Goal: Task Accomplishment & Management: Use online tool/utility

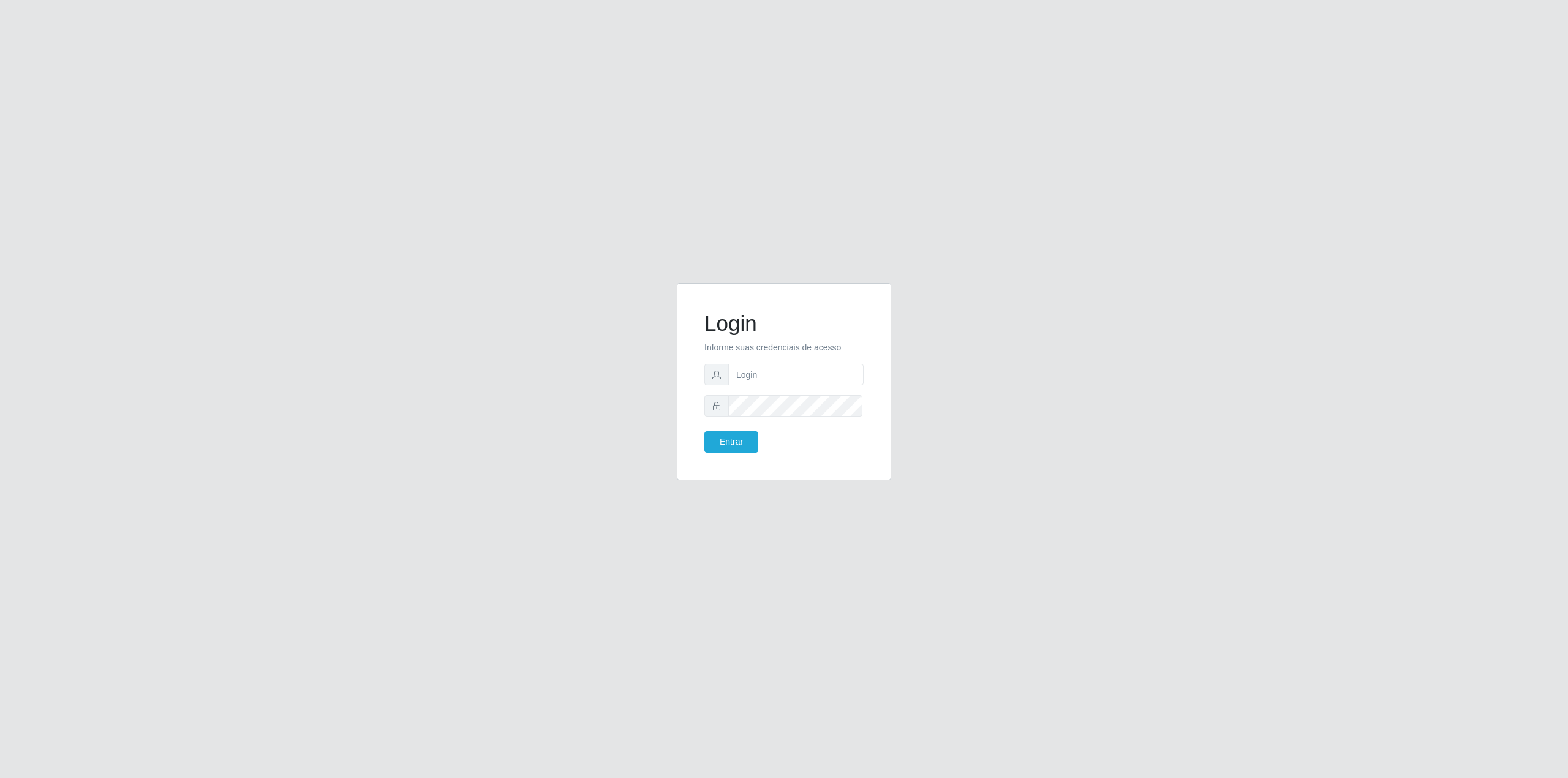
click at [735, 362] on form "Login Informe suas credenciais de acesso Entrar" at bounding box center [784, 381] width 159 height 142
click at [741, 372] on input "text" at bounding box center [796, 373] width 135 height 21
type input "[EMAIL_ADDRESS][DOMAIN_NAME]"
click at [742, 436] on button "Entrar" at bounding box center [731, 441] width 54 height 21
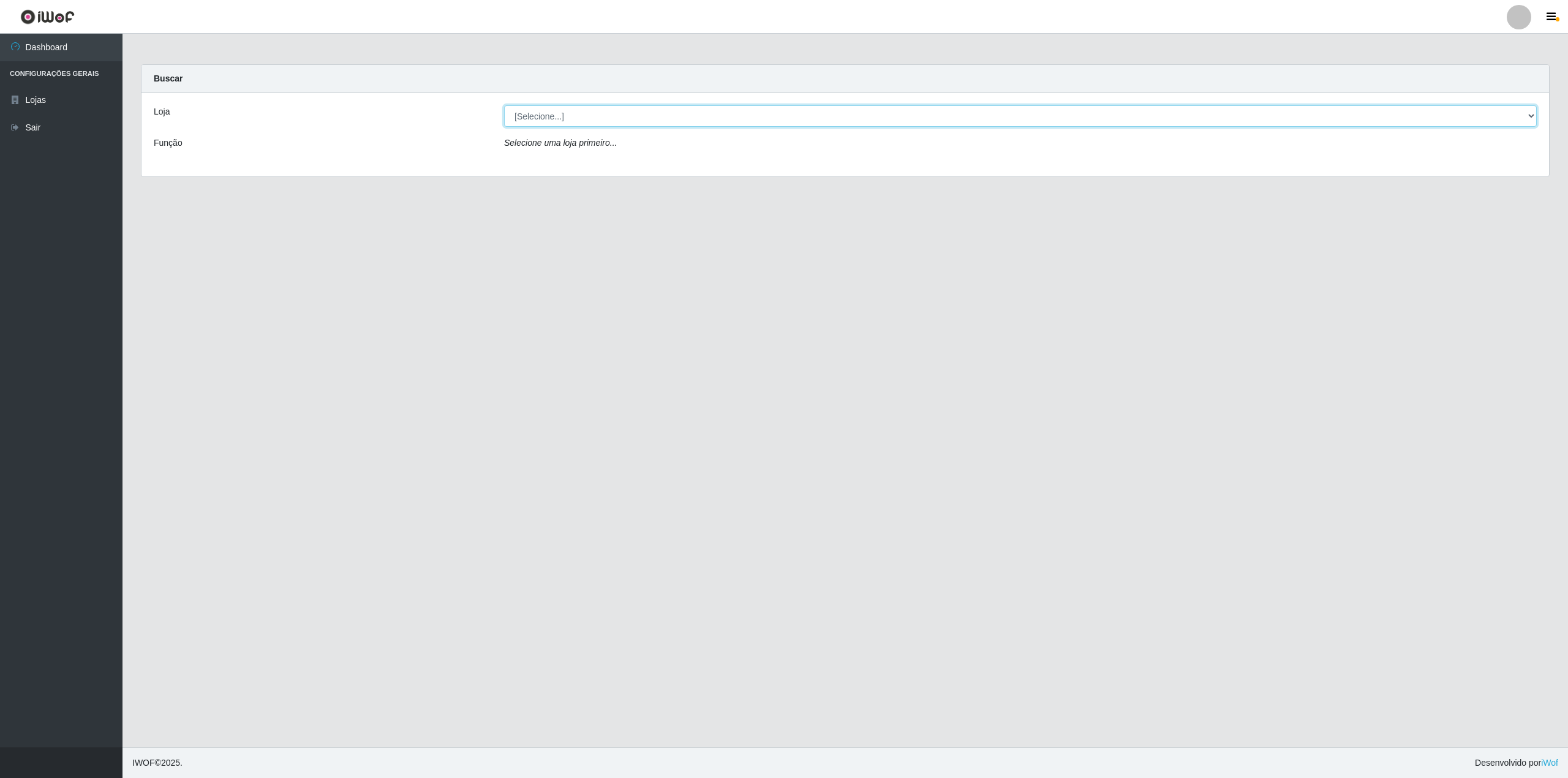
click at [1534, 113] on select "[Selecione...] BomQueSó Agreste - Loja 2" at bounding box center [1021, 115] width 1033 height 21
select select "214"
click at [504, 105] on select "[Selecione...] BomQueSó Agreste - Loja 2" at bounding box center [1021, 115] width 1033 height 21
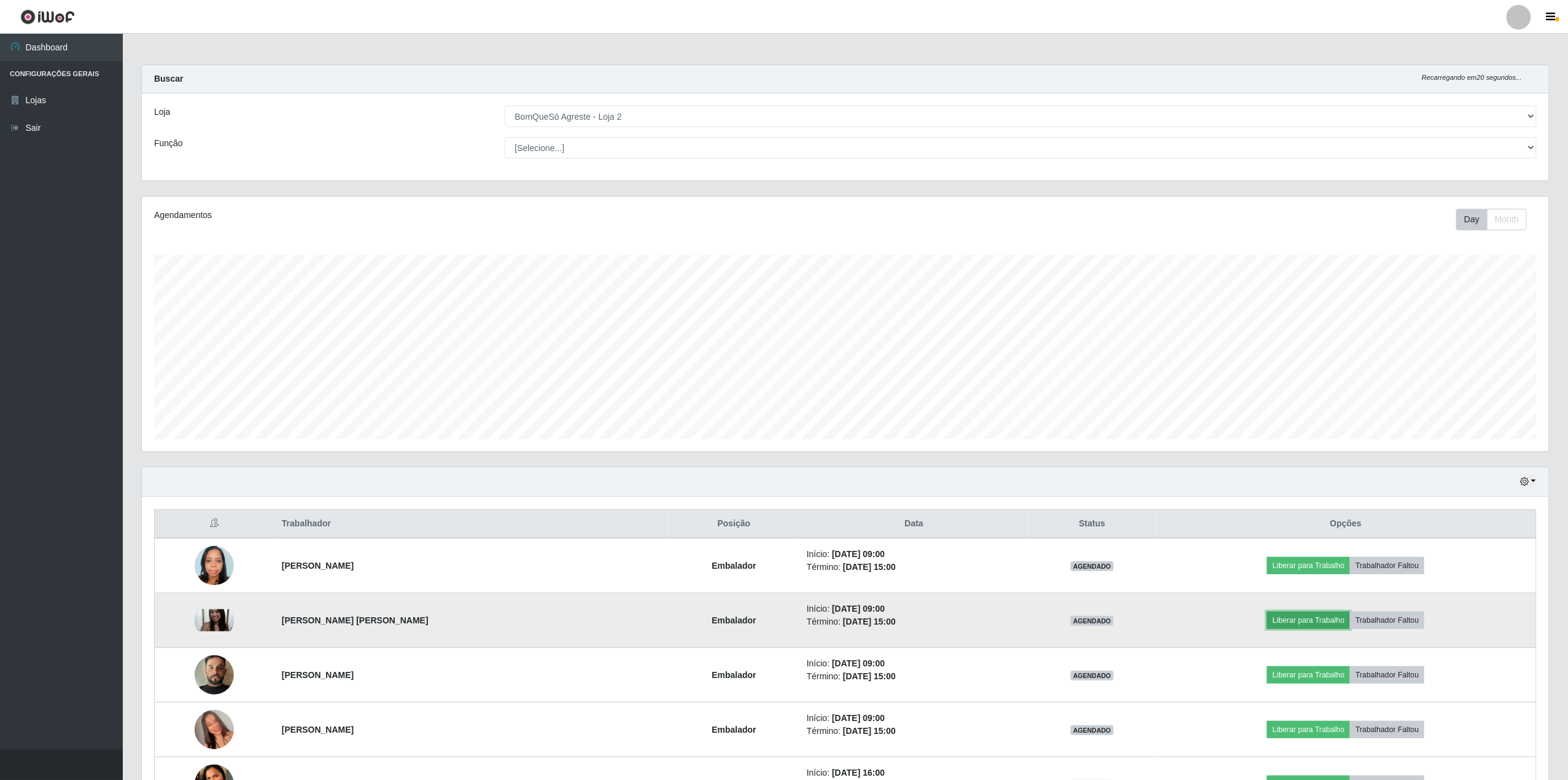
click at [1343, 615] on button "Liberar para Trabalho" at bounding box center [1308, 620] width 83 height 17
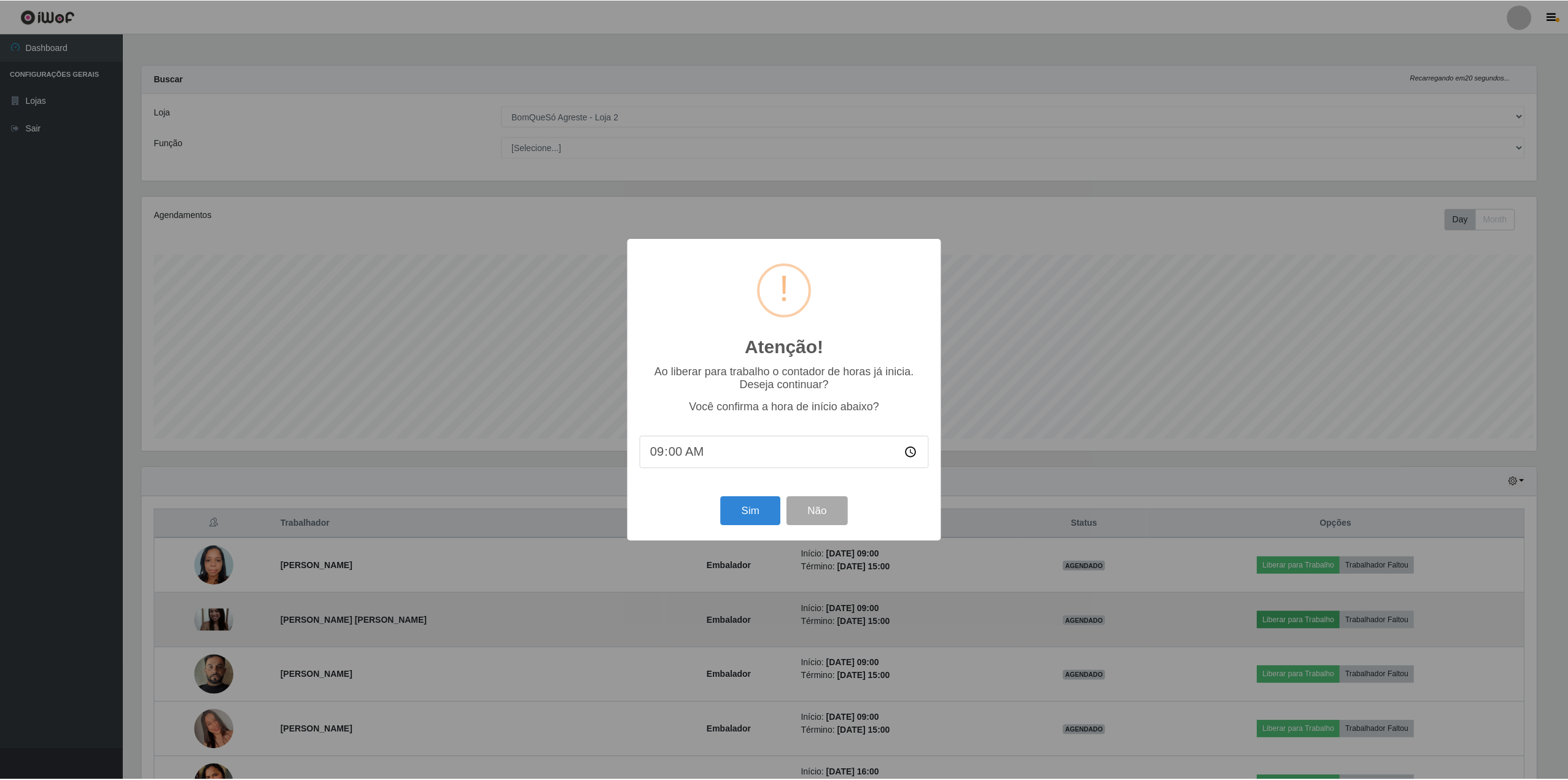
scroll to position [255, 1398]
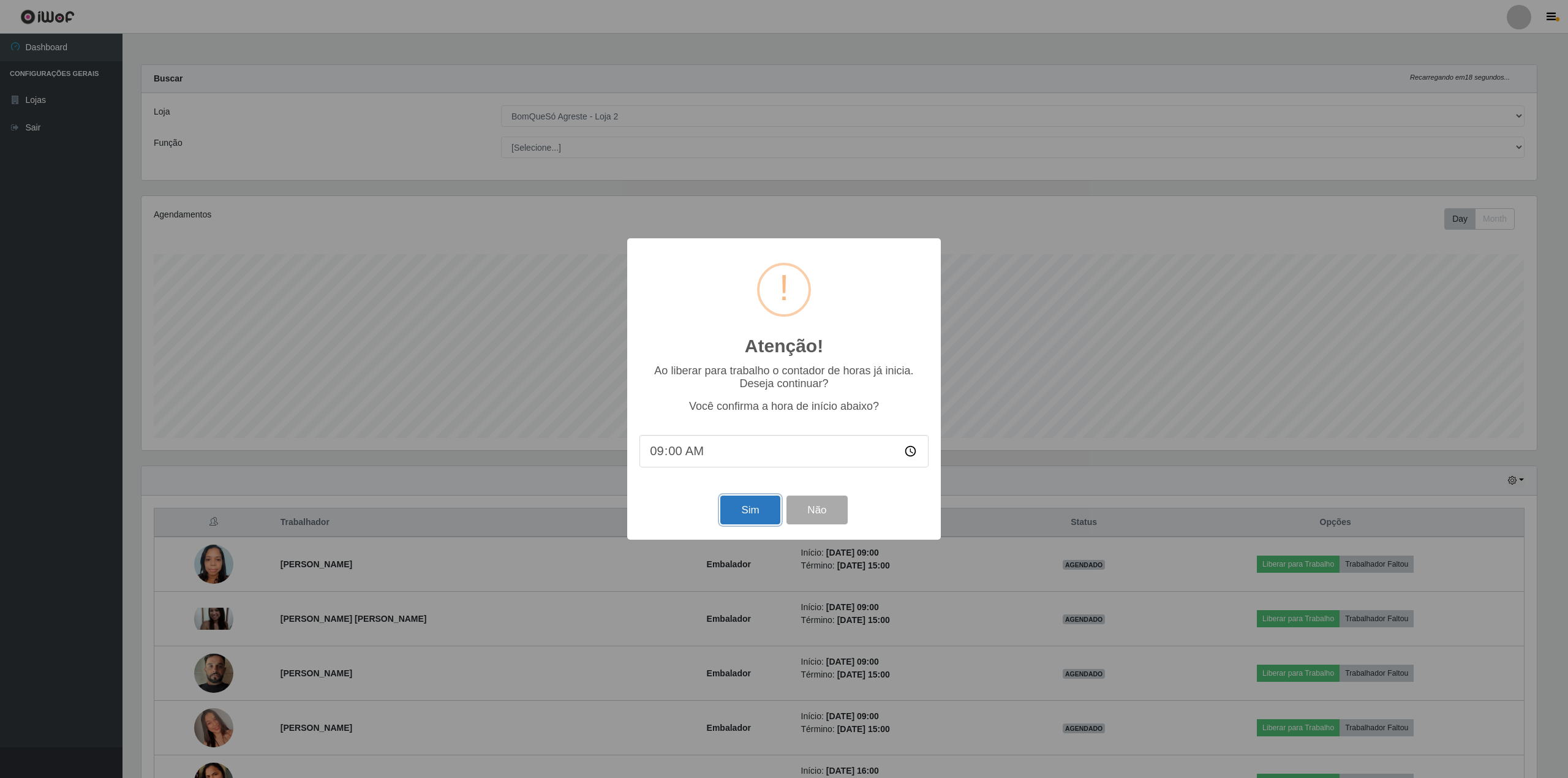
click at [761, 514] on button "Sim" at bounding box center [750, 509] width 59 height 28
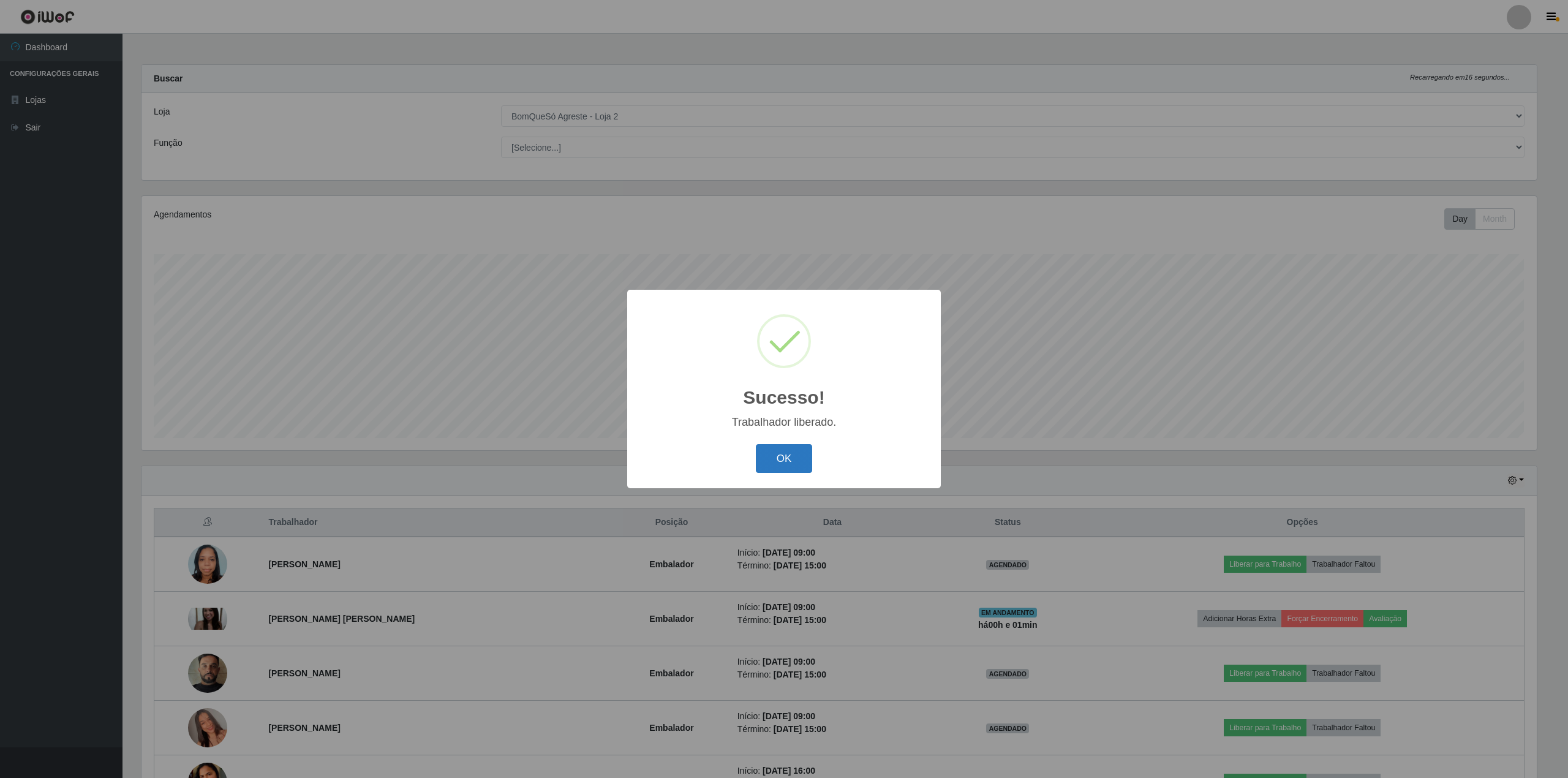
click at [782, 457] on button "OK" at bounding box center [784, 458] width 57 height 28
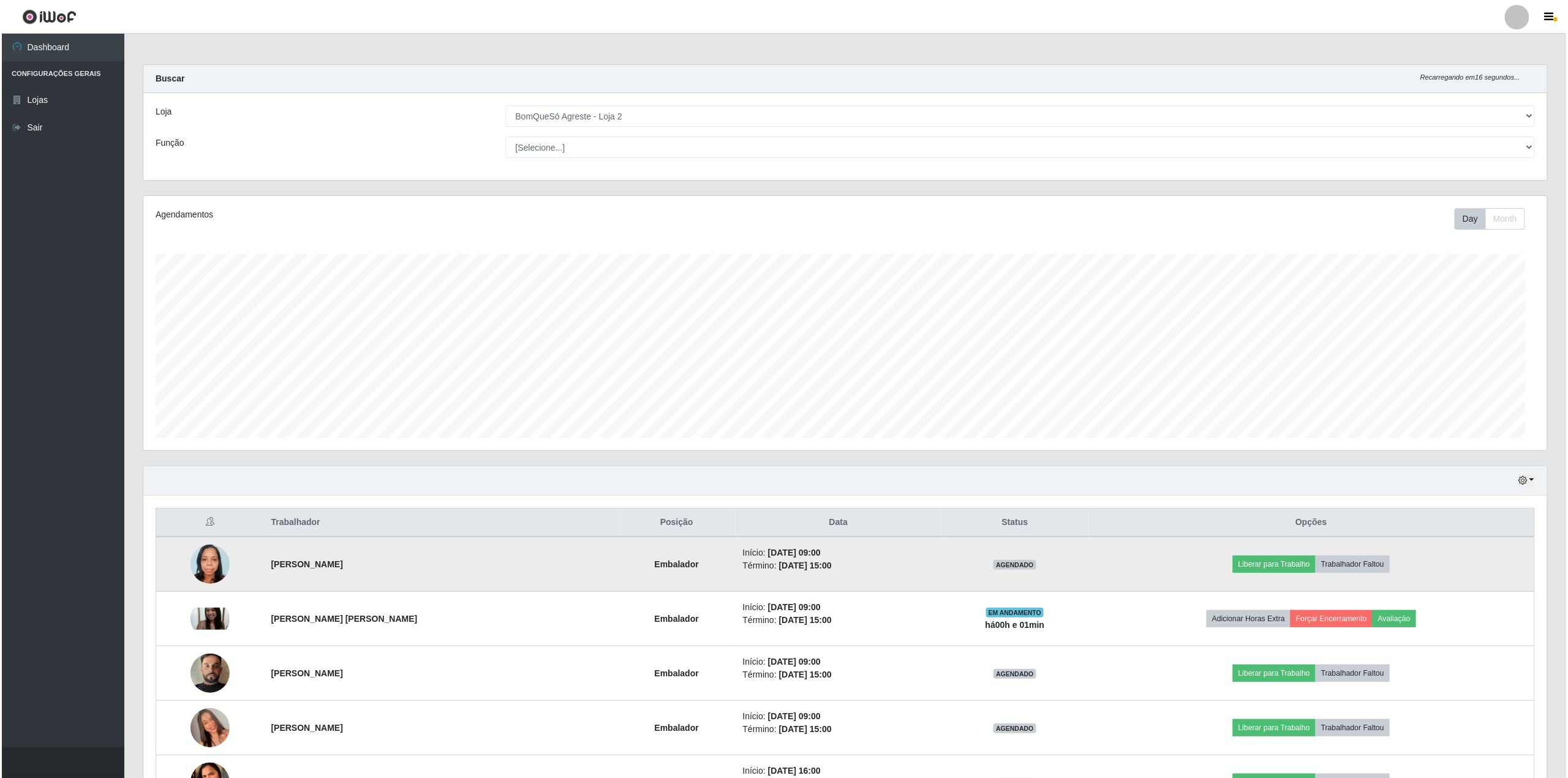
scroll to position [254, 1404]
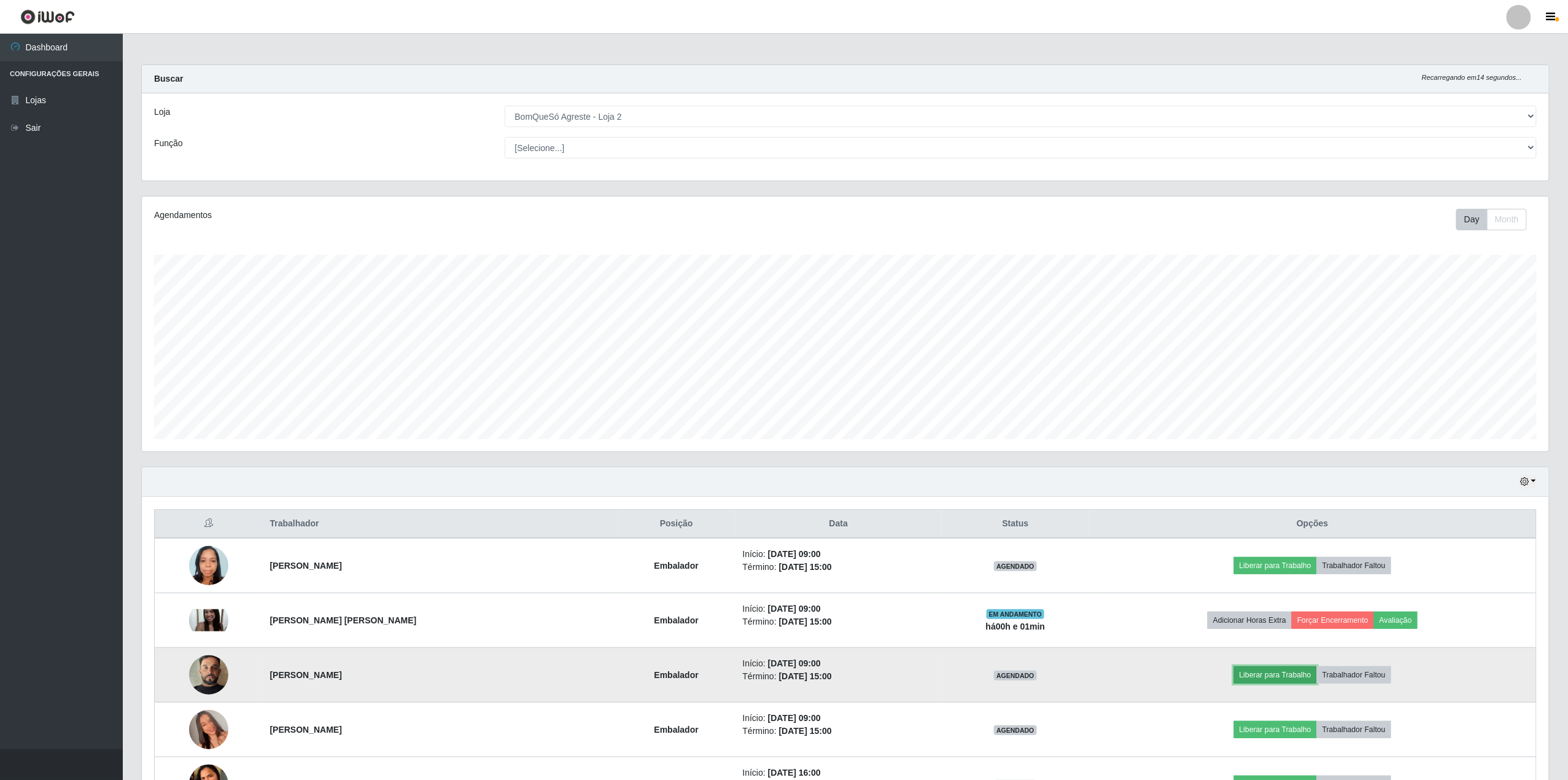
click at [1261, 678] on button "Liberar para Trabalho" at bounding box center [1275, 674] width 83 height 17
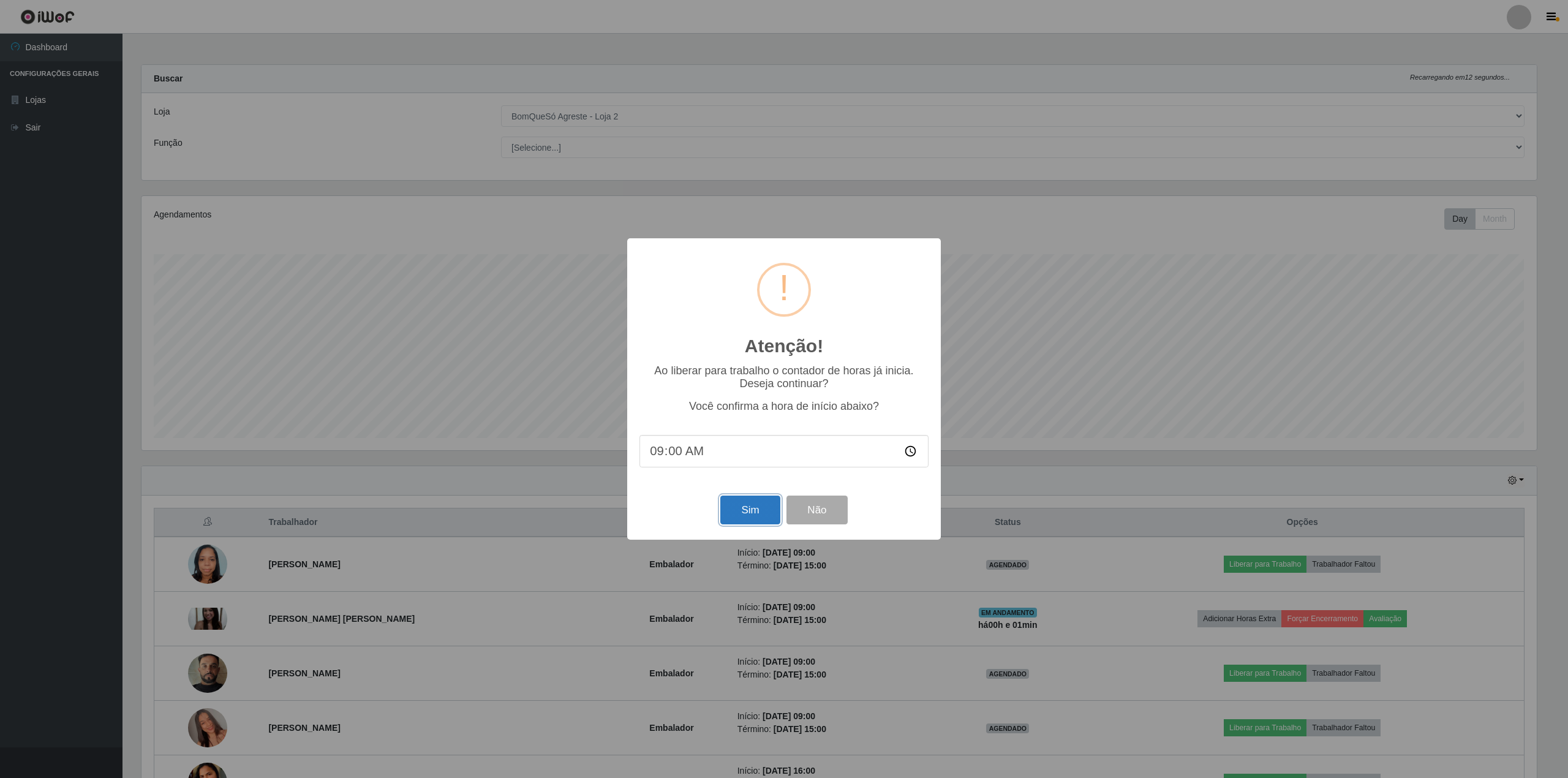
click at [748, 515] on button "Sim" at bounding box center [750, 509] width 59 height 28
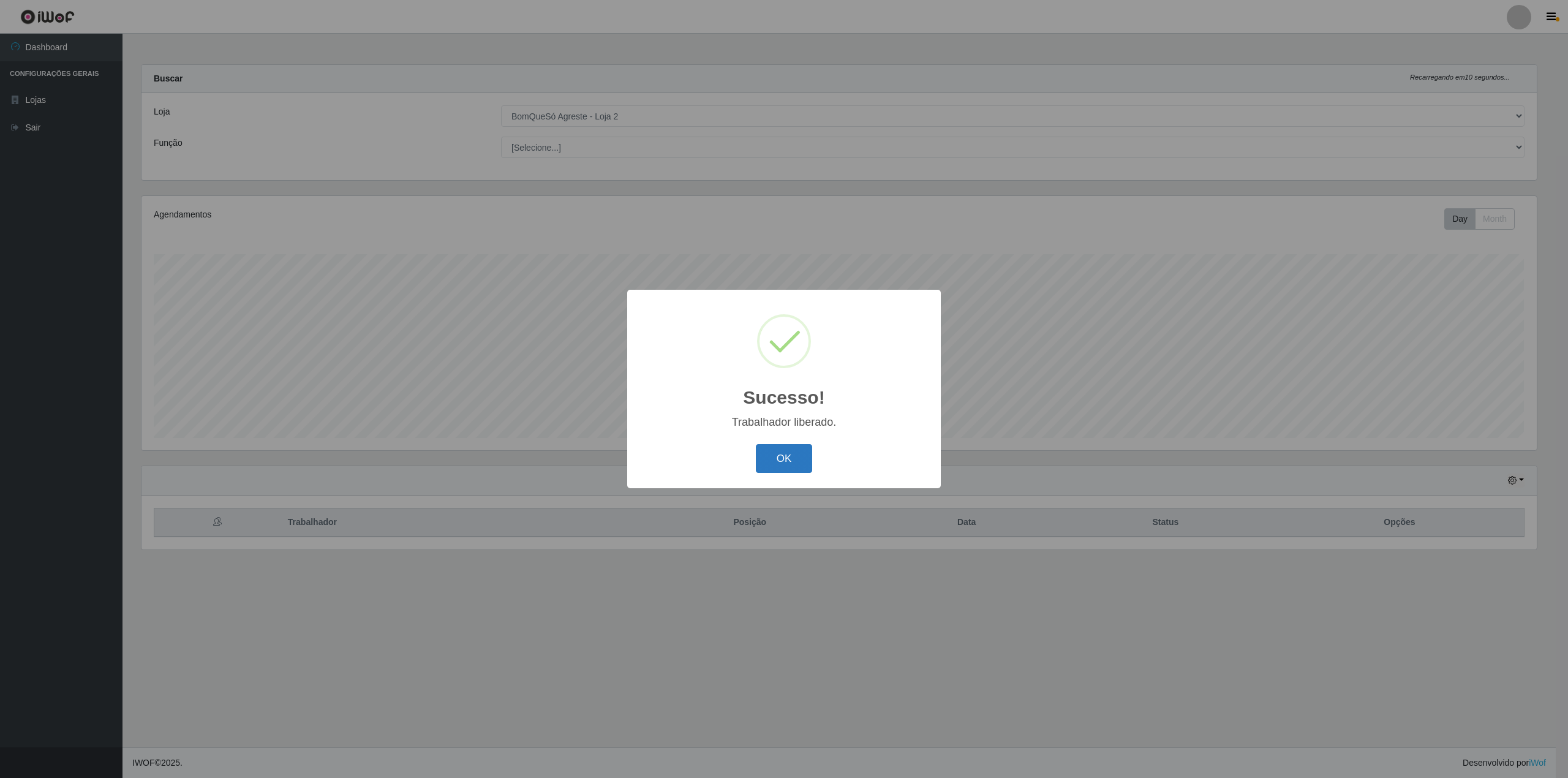
click at [784, 464] on button "OK" at bounding box center [784, 458] width 57 height 28
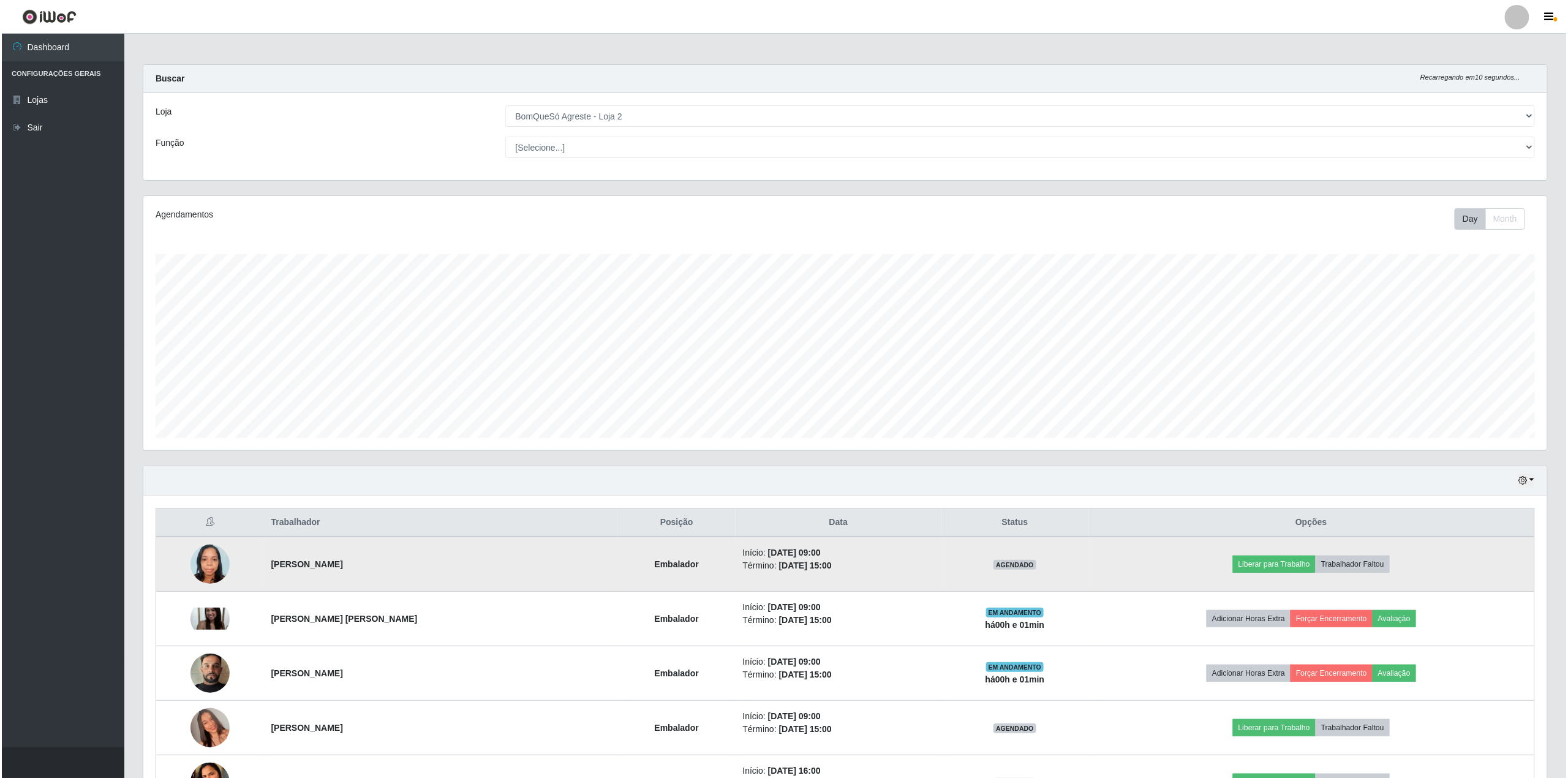
scroll to position [254, 1404]
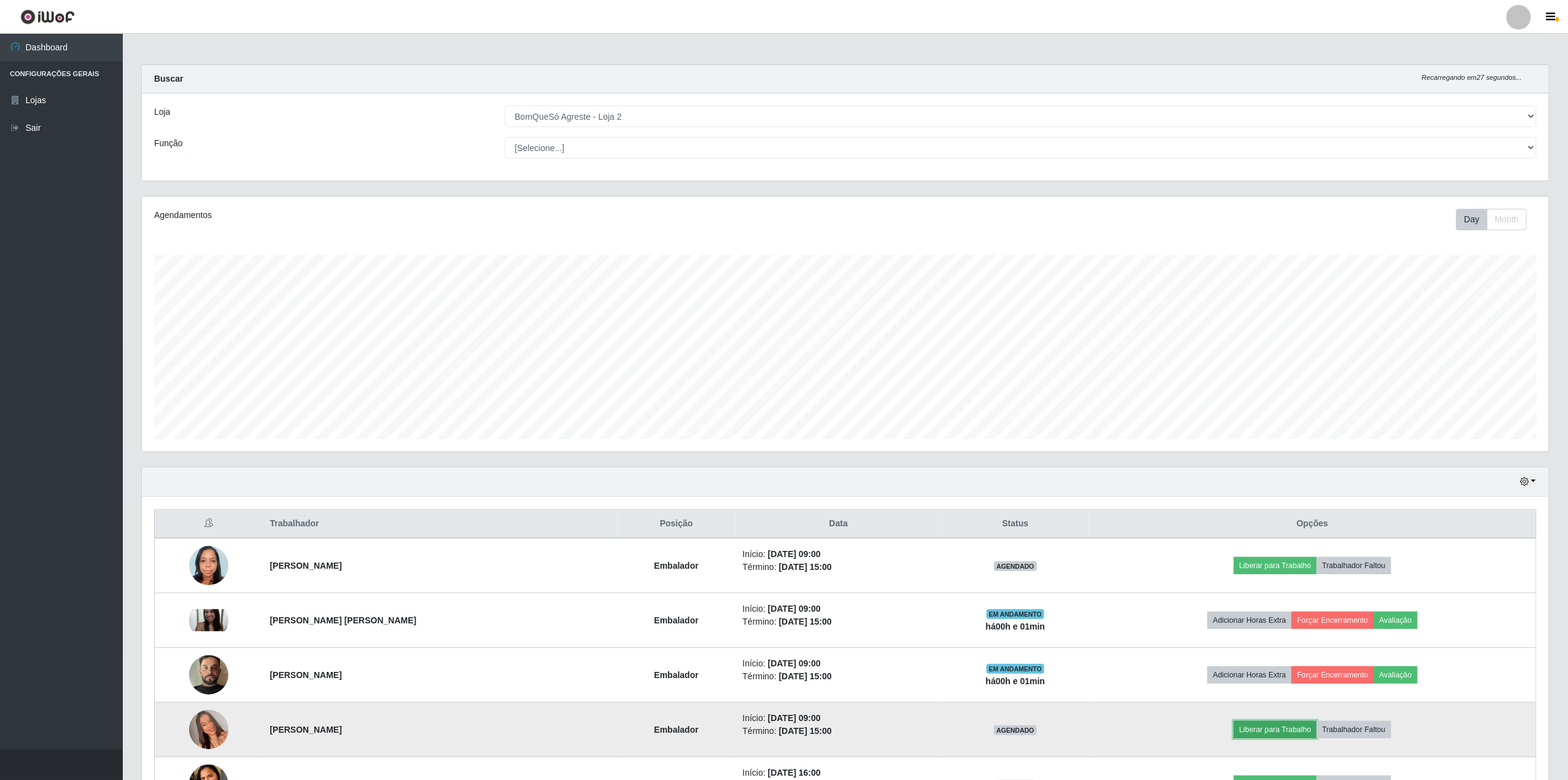
click at [1293, 730] on button "Liberar para Trabalho" at bounding box center [1275, 730] width 83 height 17
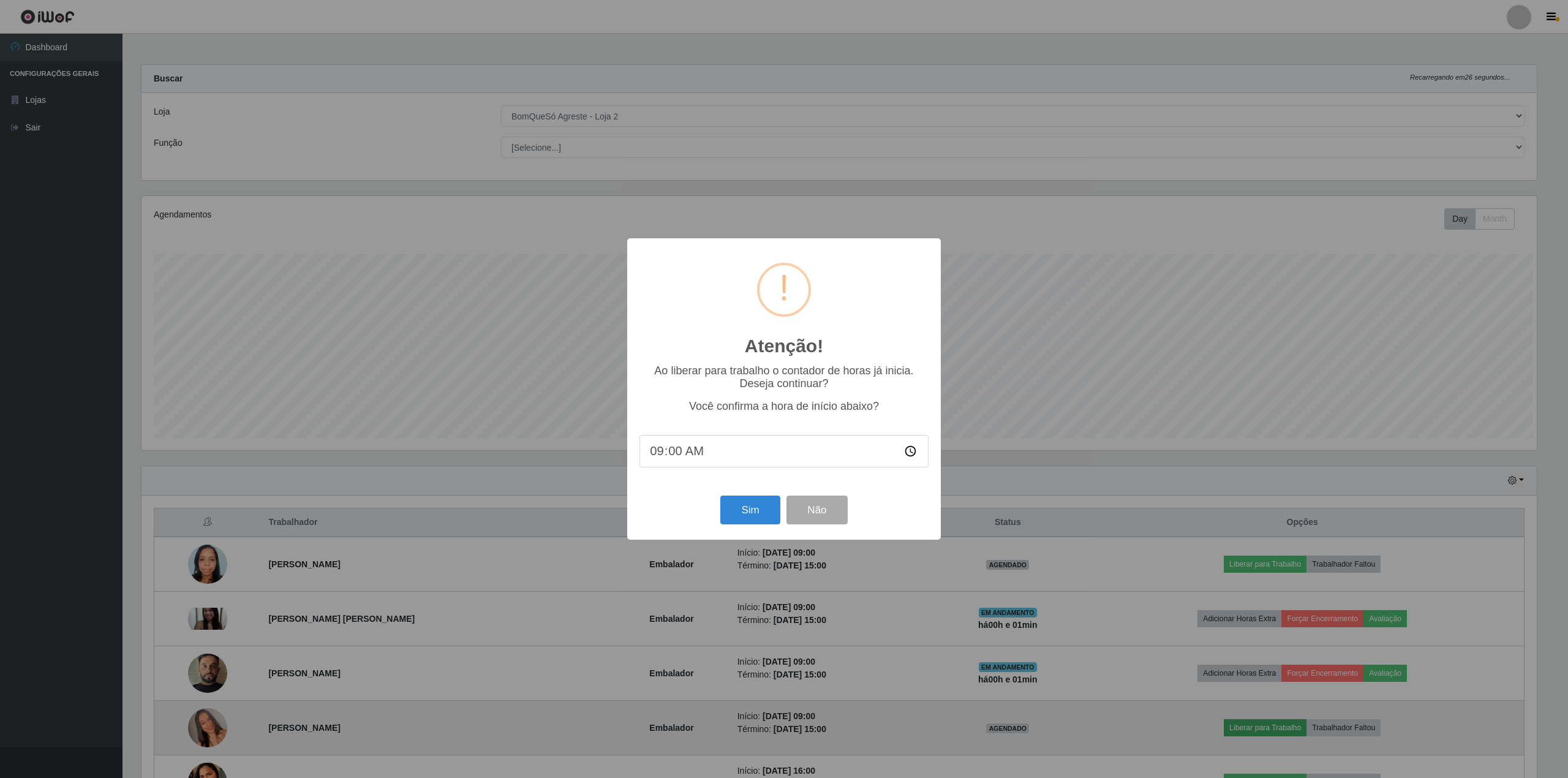
scroll to position [254, 1395]
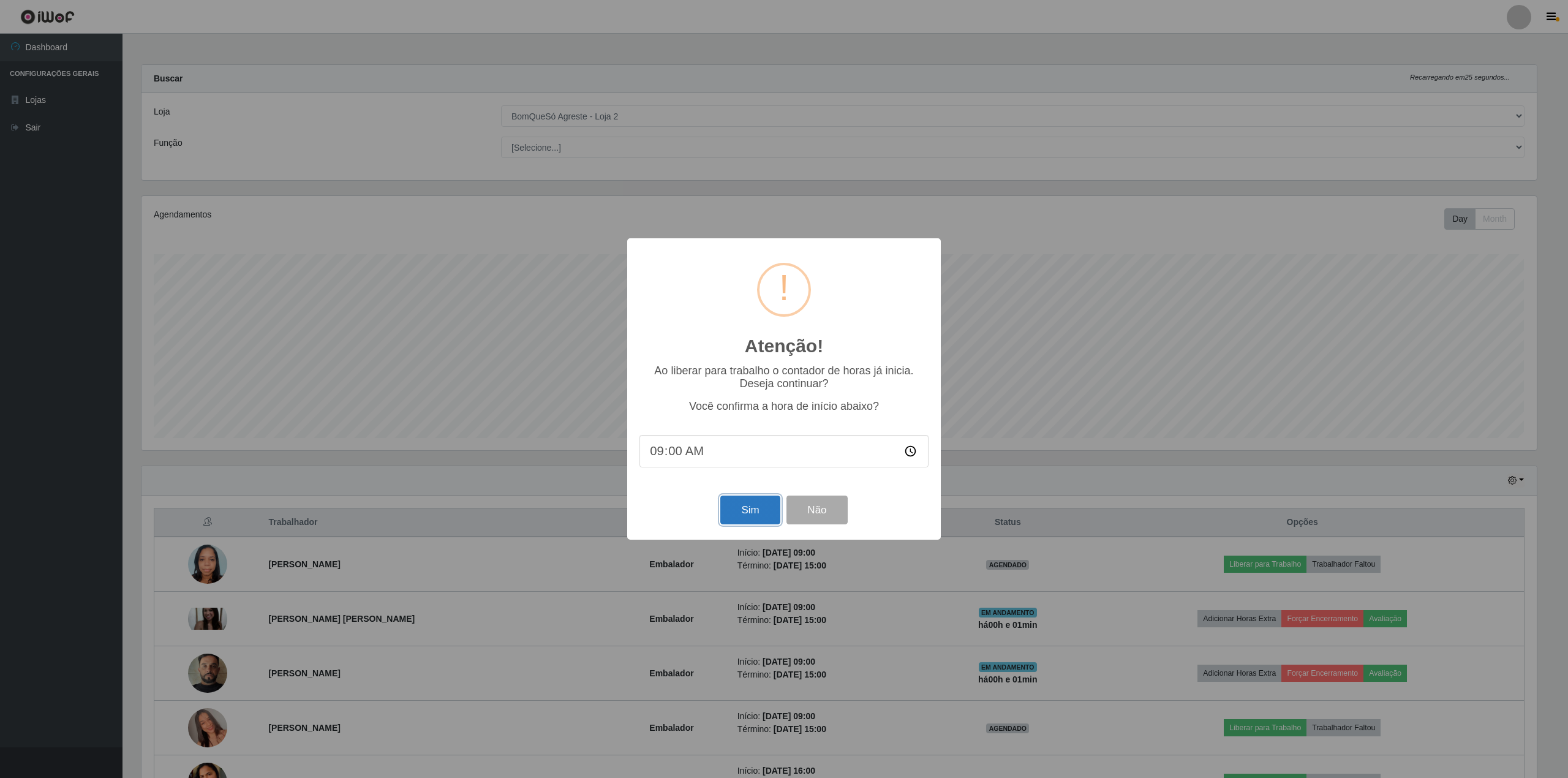
click at [763, 510] on button "Sim" at bounding box center [750, 509] width 59 height 28
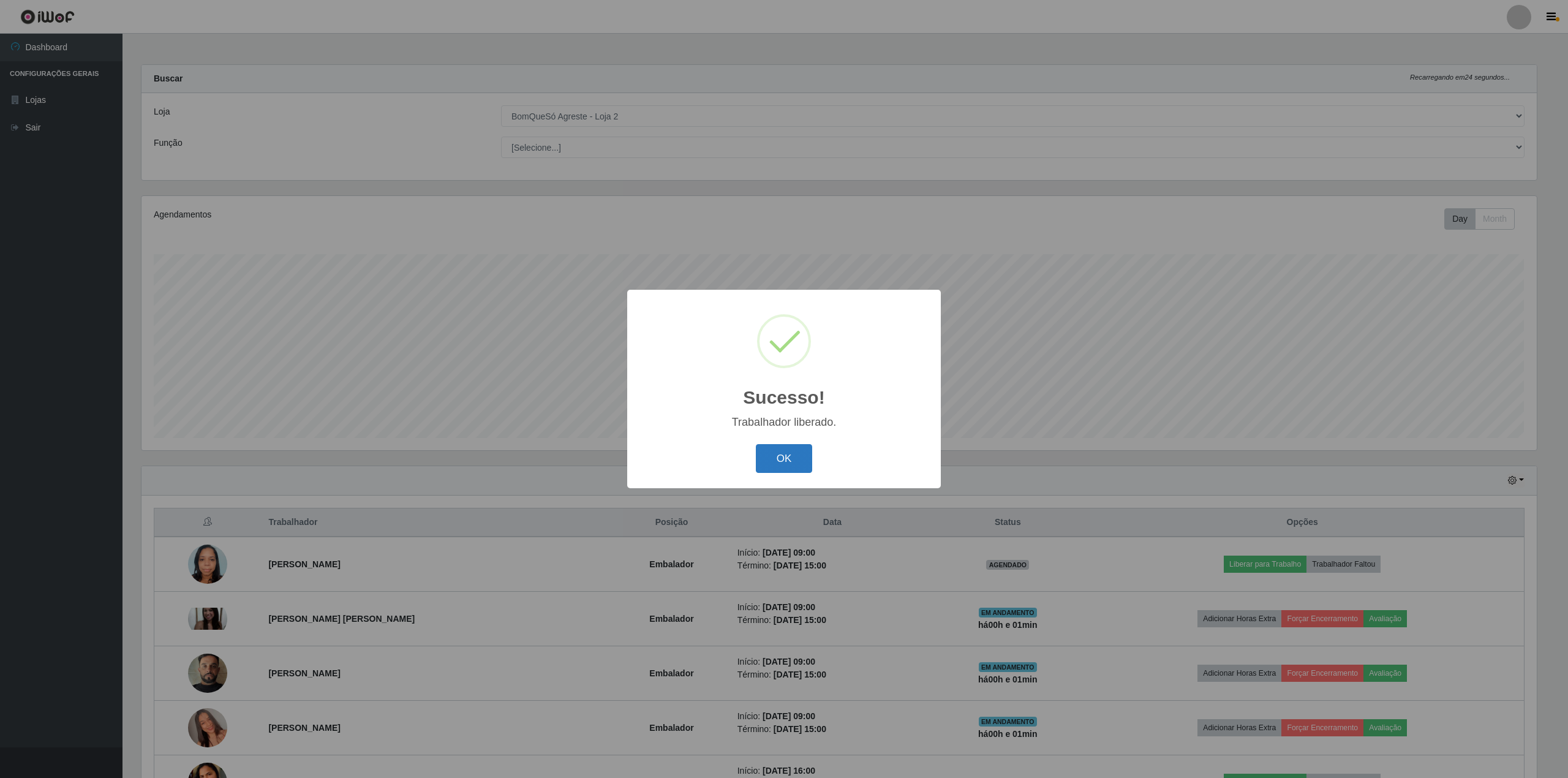
click at [794, 473] on button "OK" at bounding box center [784, 458] width 57 height 28
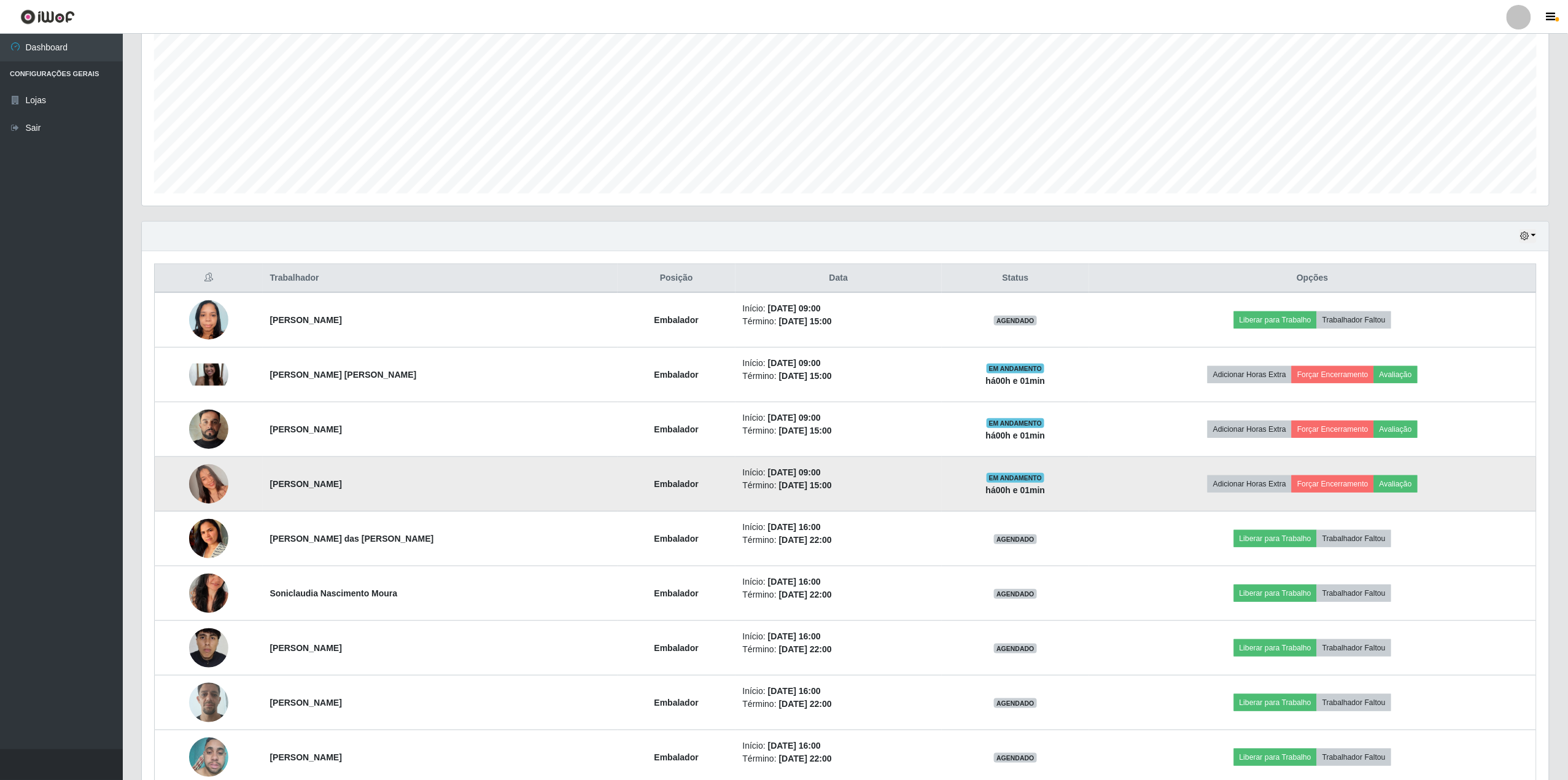
scroll to position [0, 0]
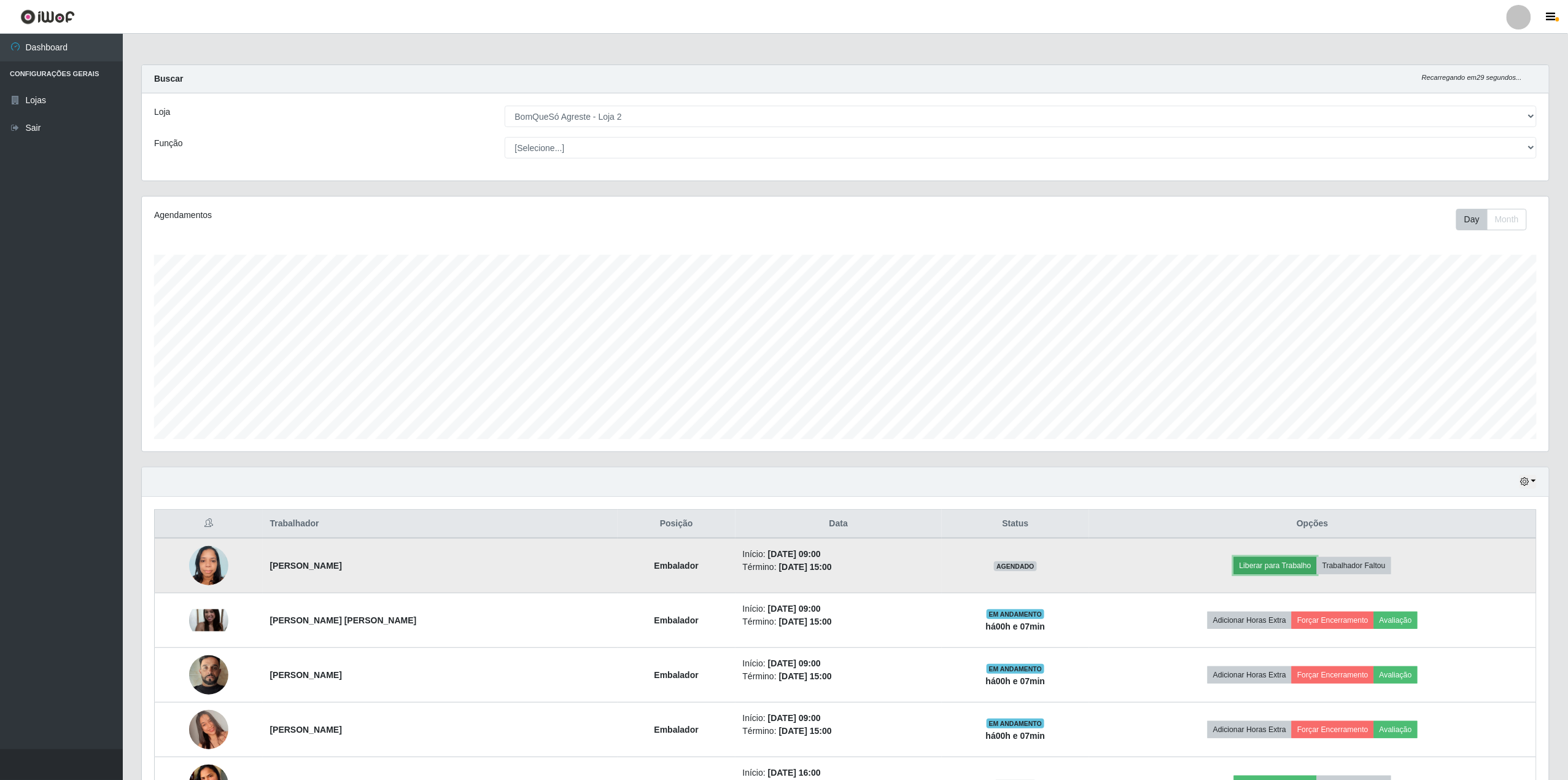
click at [1277, 571] on button "Liberar para Trabalho" at bounding box center [1275, 565] width 83 height 17
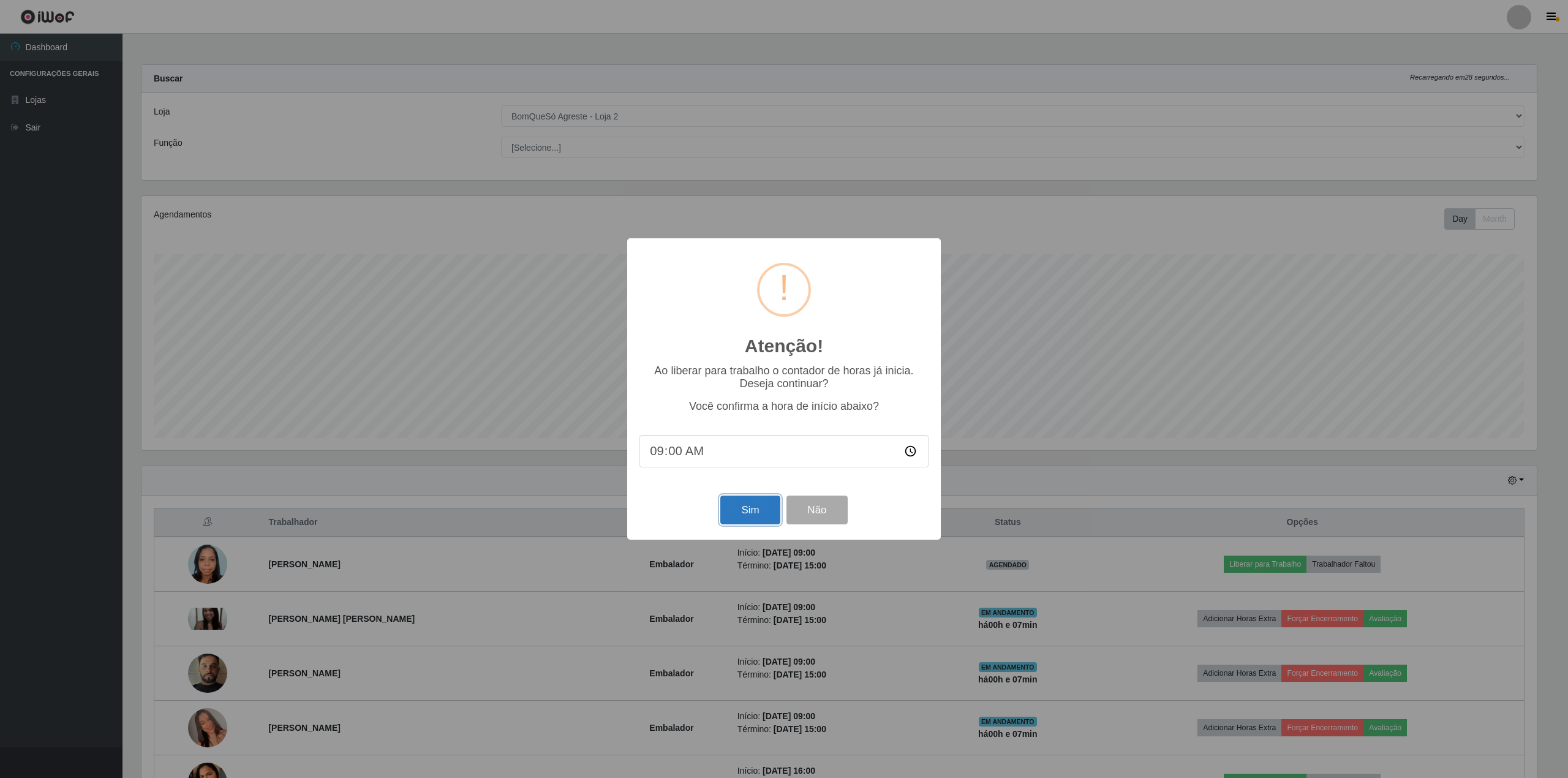
click at [753, 520] on button "Sim" at bounding box center [750, 509] width 59 height 28
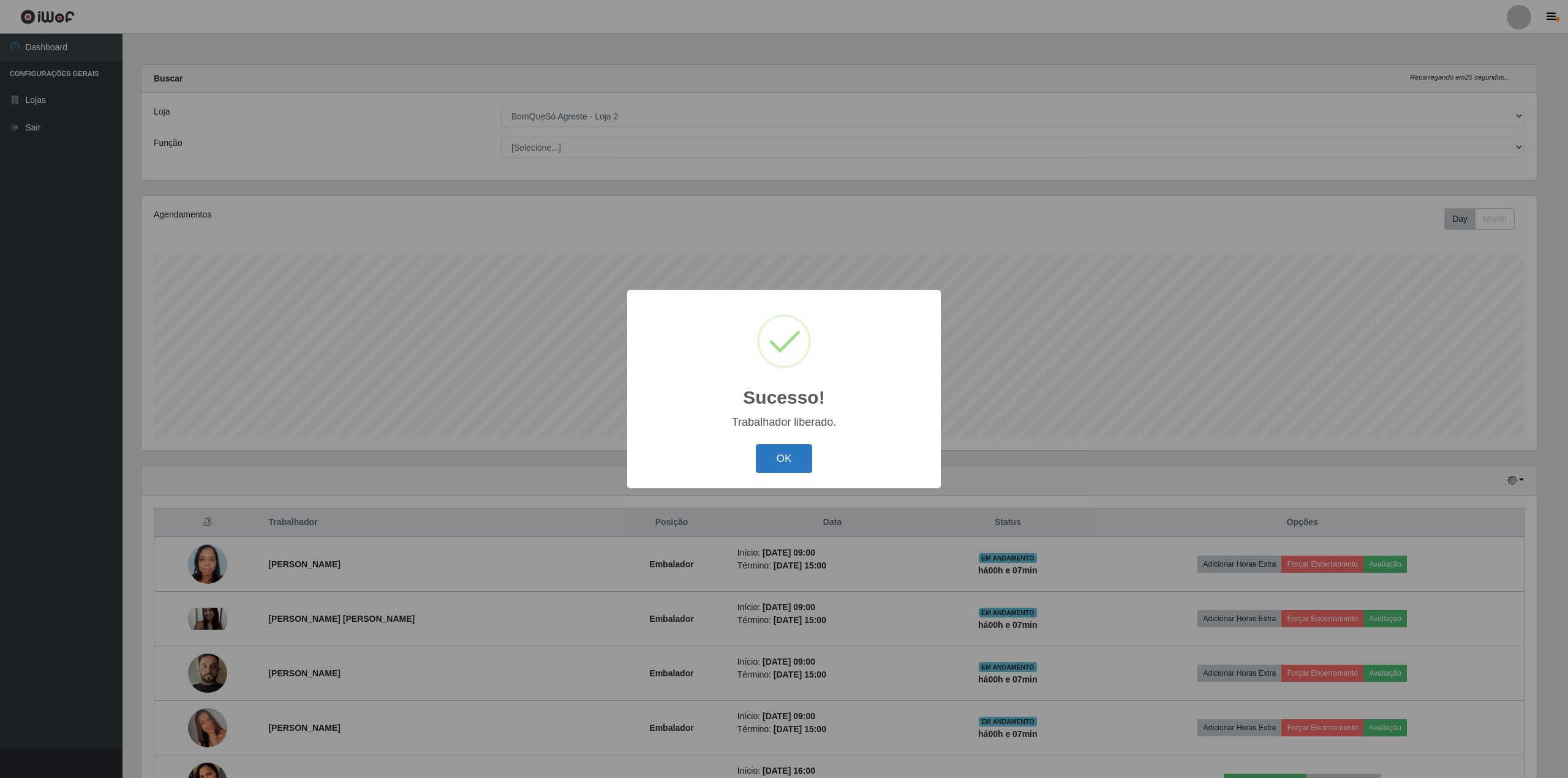
click at [785, 469] on button "OK" at bounding box center [784, 458] width 57 height 28
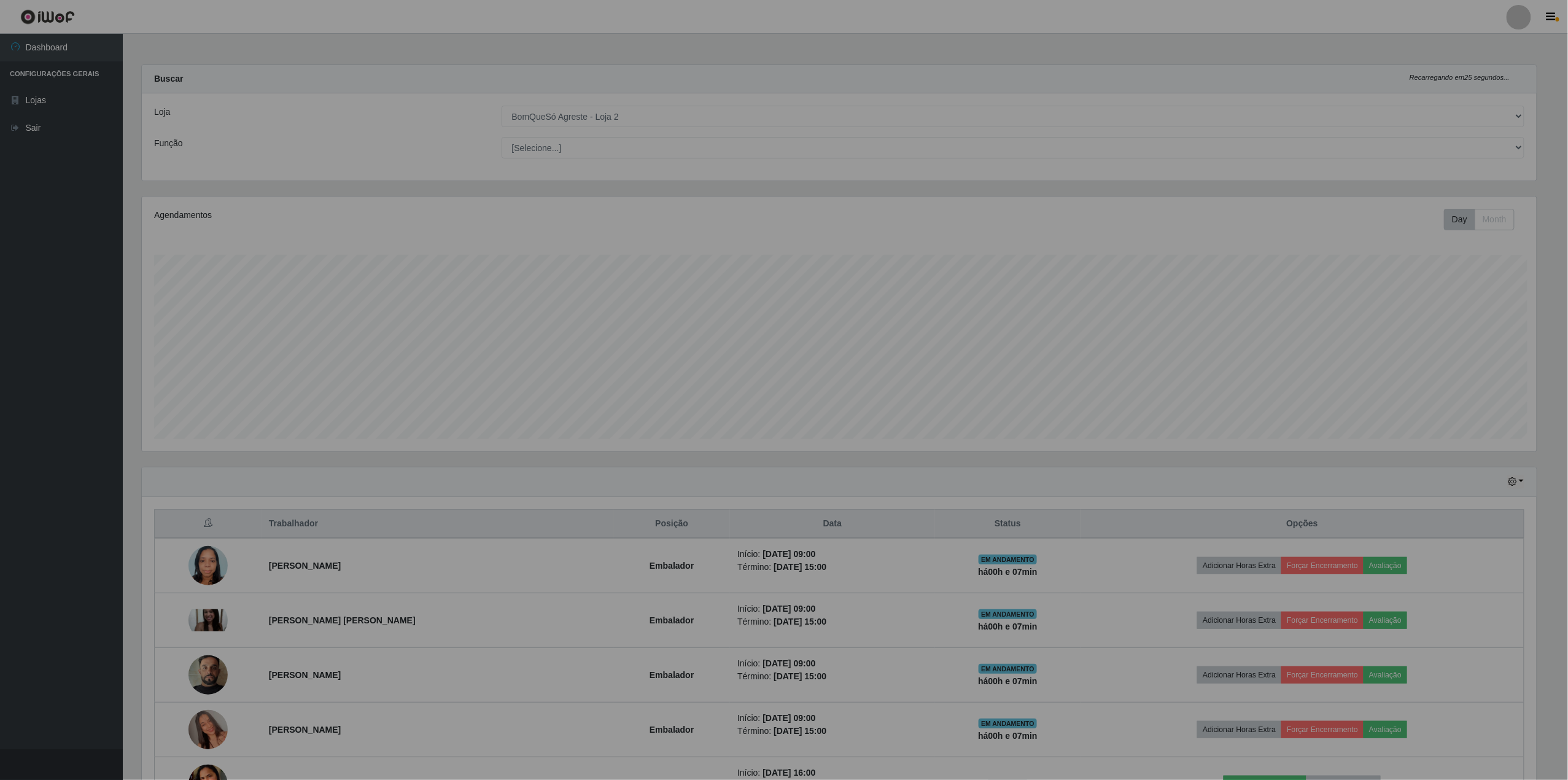
scroll to position [255, 1407]
